Goal: Task Accomplishment & Management: Complete application form

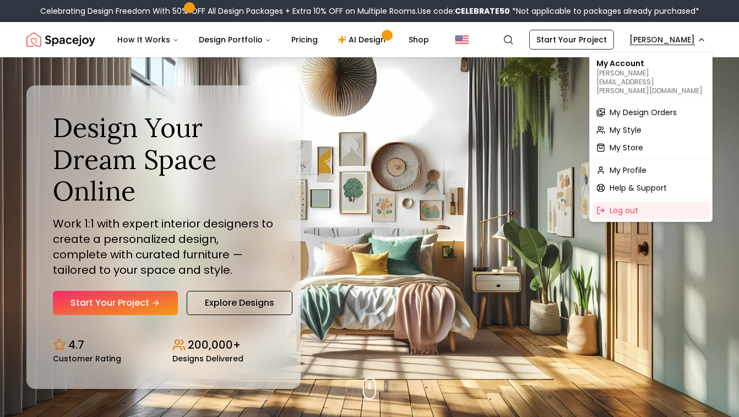
click at [658, 107] on span "My Design Orders" at bounding box center [643, 112] width 67 height 11
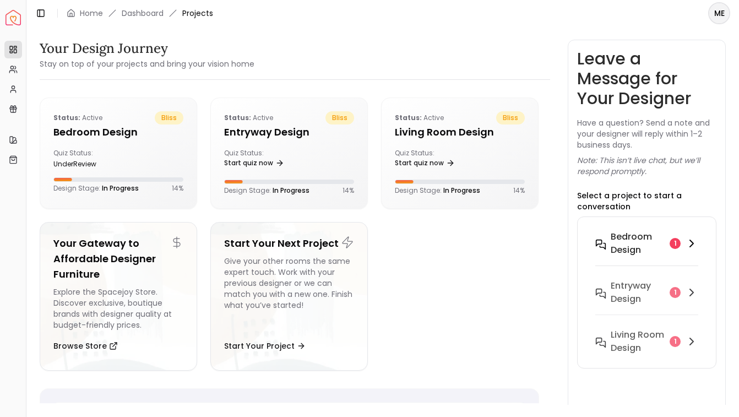
click at [691, 247] on icon at bounding box center [691, 243] width 13 height 13
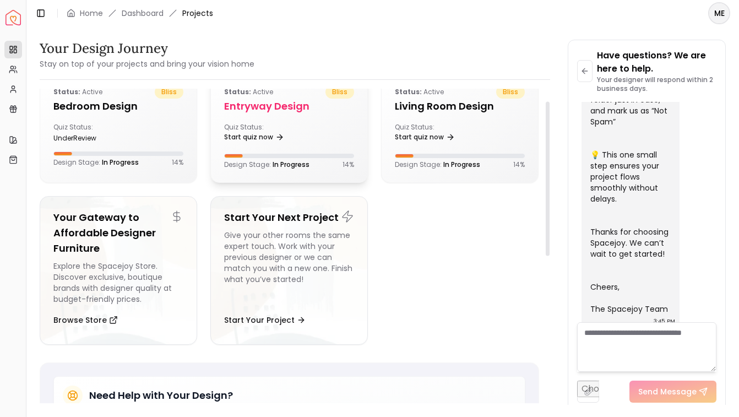
scroll to position [21, 0]
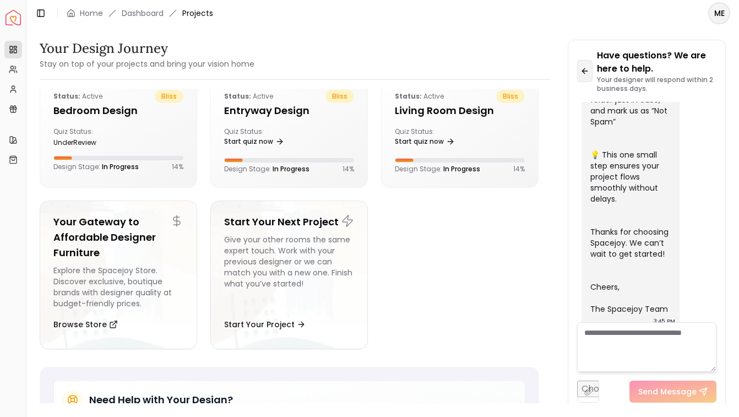
click at [589, 68] on icon at bounding box center [585, 71] width 9 height 9
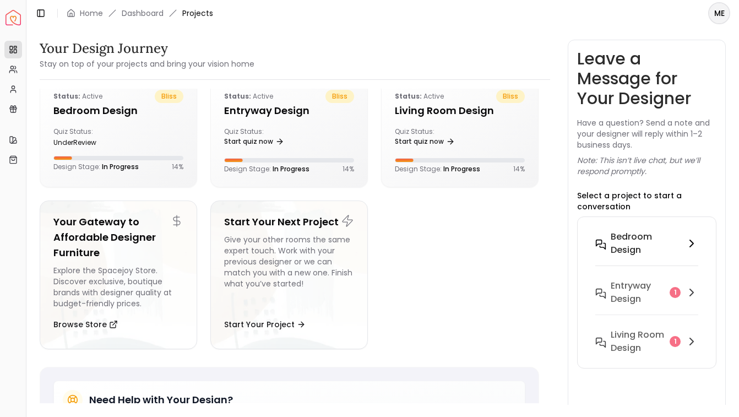
scroll to position [0, 0]
click at [674, 294] on div "1" at bounding box center [675, 292] width 11 height 11
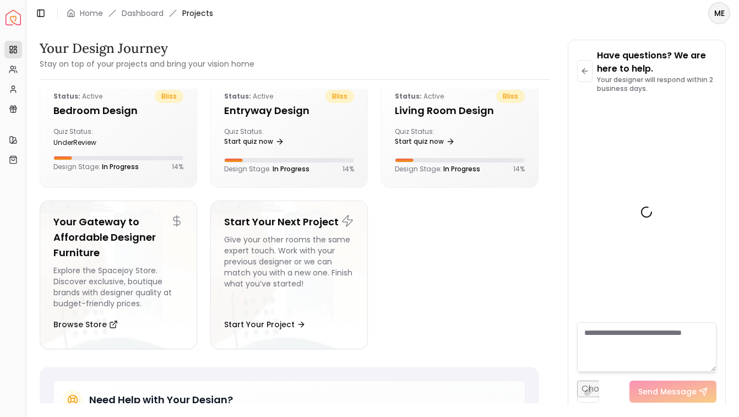
scroll to position [474, 0]
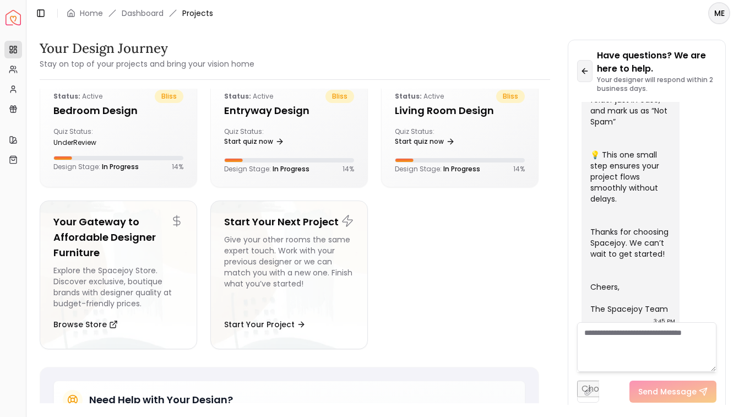
click at [583, 74] on icon at bounding box center [585, 71] width 9 height 9
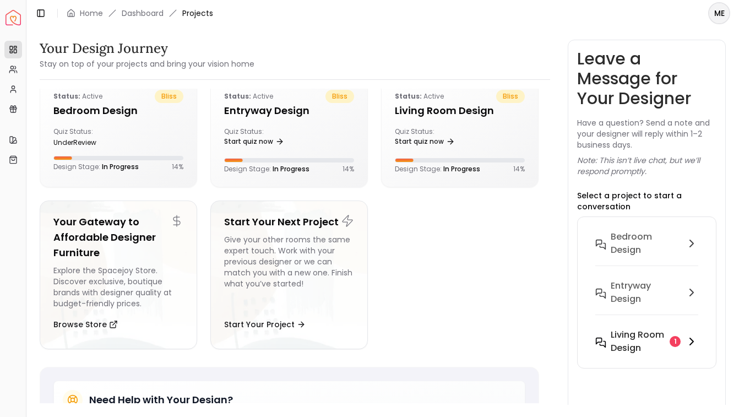
click at [687, 337] on icon at bounding box center [691, 341] width 13 height 13
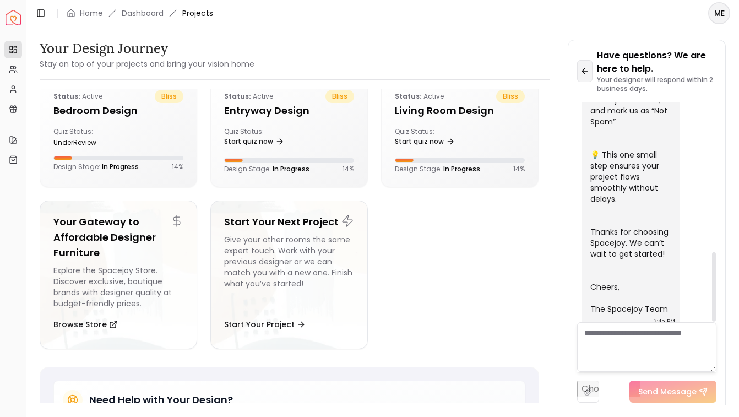
click at [588, 72] on icon at bounding box center [585, 71] width 9 height 9
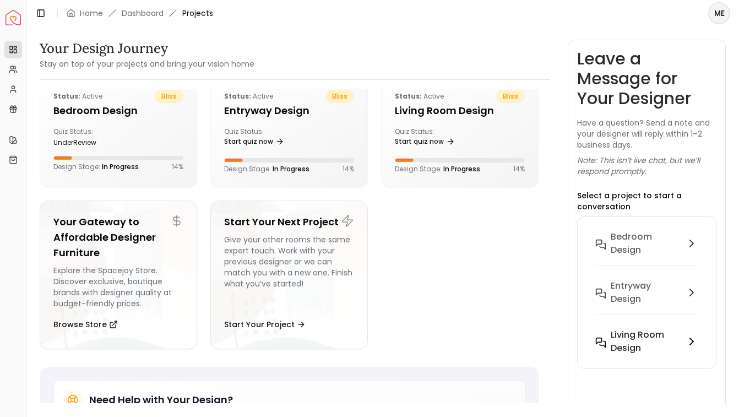
click at [679, 329] on h6 "Living Room design" at bounding box center [646, 341] width 71 height 26
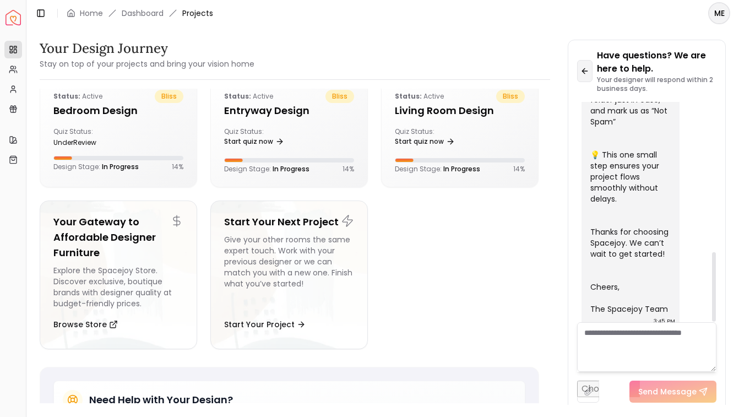
click at [585, 68] on icon at bounding box center [585, 71] width 9 height 9
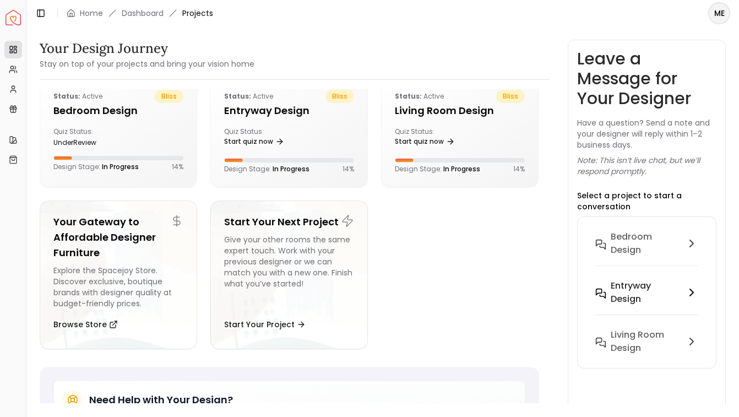
scroll to position [0, 0]
click at [437, 104] on h5 "Living Room design" at bounding box center [460, 110] width 130 height 15
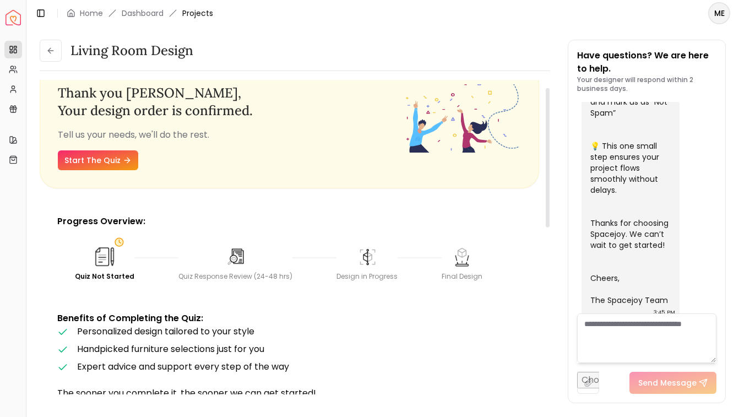
scroll to position [17, 0]
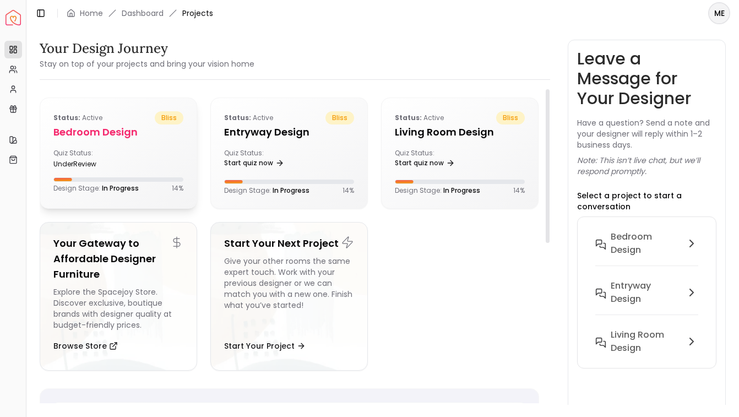
click at [128, 164] on div "Quiz Status: underReview" at bounding box center [118, 159] width 130 height 20
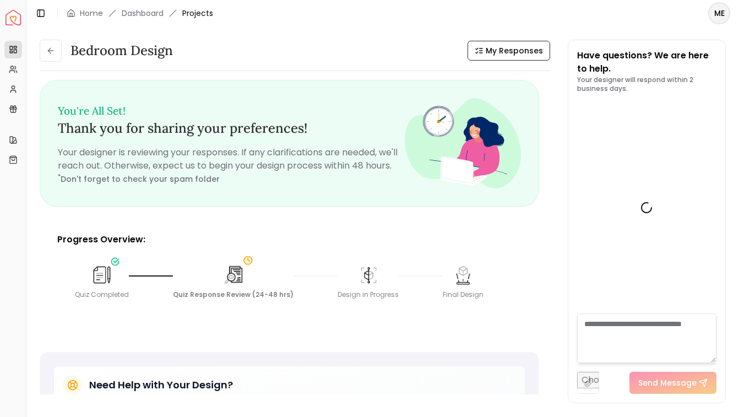
scroll to position [483, 0]
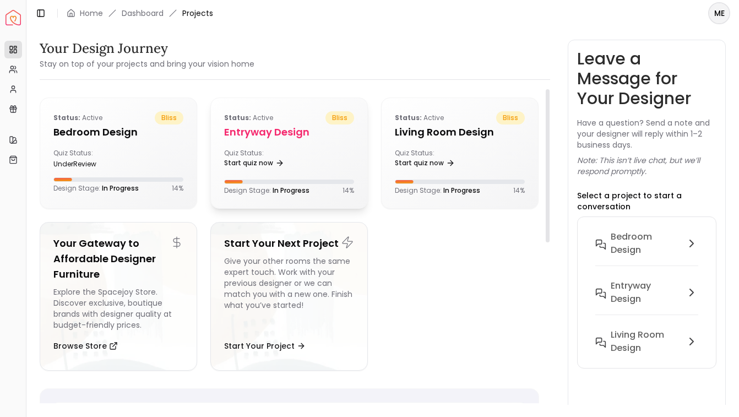
click at [279, 108] on div "Status: active bliss entryway design Quiz Status: Start quiz now Design Stage: …" at bounding box center [289, 153] width 156 height 110
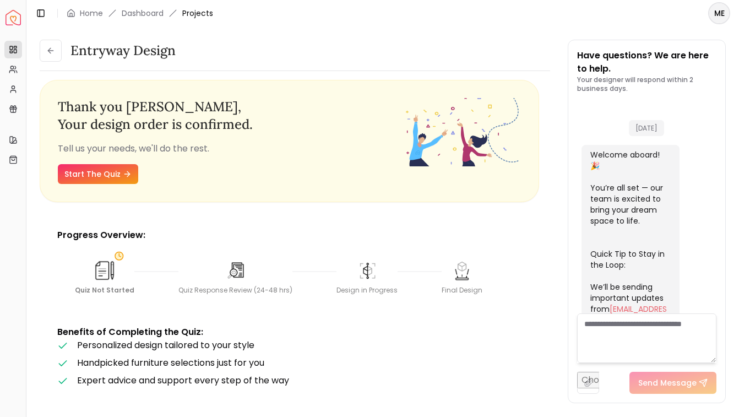
scroll to position [483, 0]
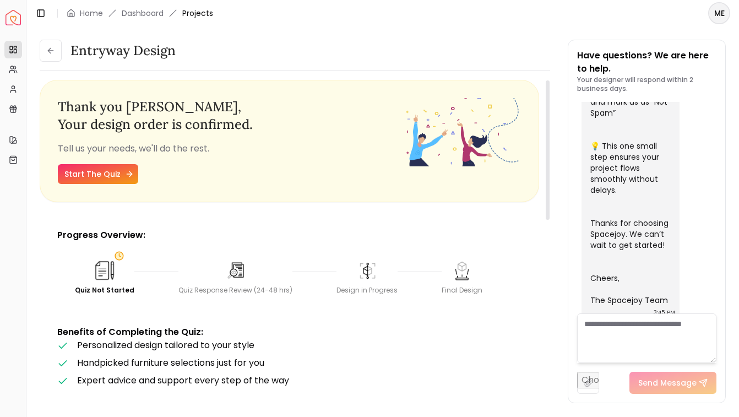
click at [115, 180] on link "Start The Quiz" at bounding box center [98, 174] width 80 height 20
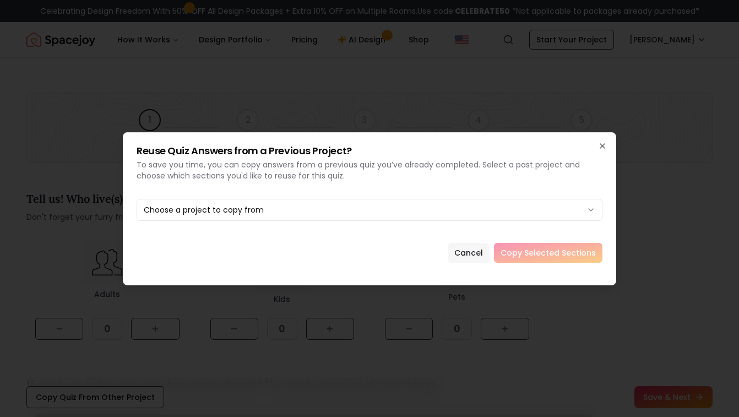
click at [476, 256] on button "Cancel" at bounding box center [469, 253] width 42 height 20
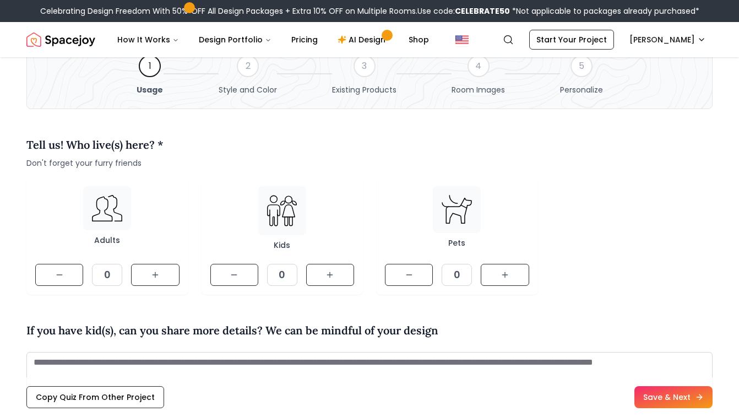
scroll to position [58, 0]
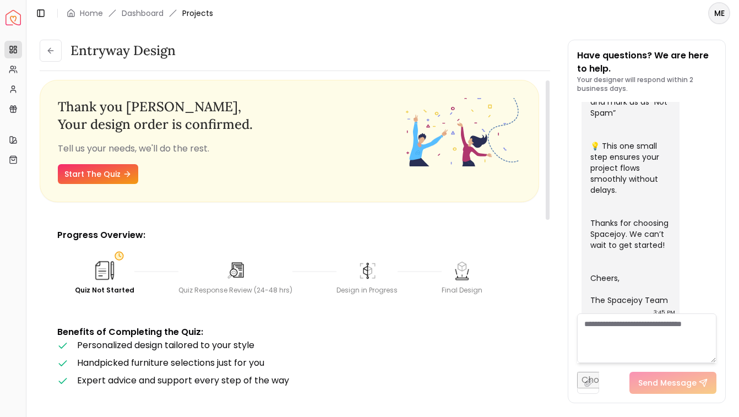
click at [670, 331] on textarea at bounding box center [647, 338] width 140 height 50
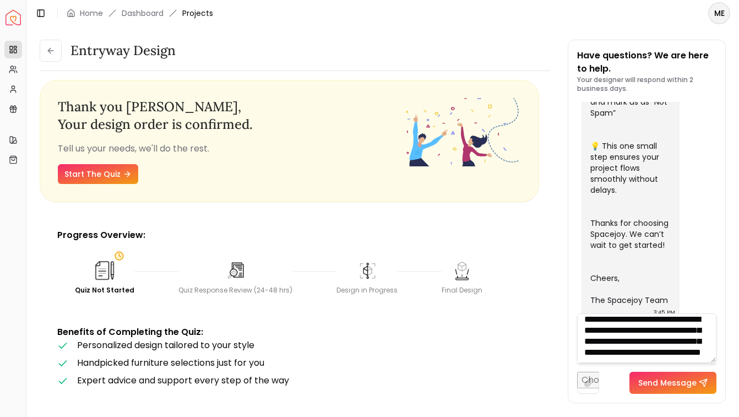
scroll to position [23, 0]
type textarea "**********"
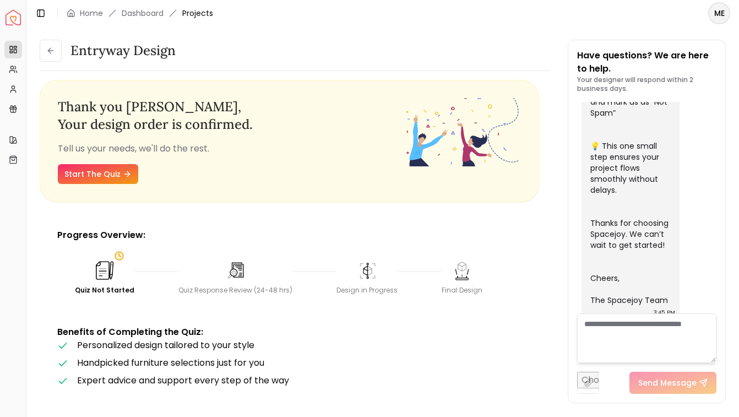
scroll to position [0, 0]
